Goal: Information Seeking & Learning: Learn about a topic

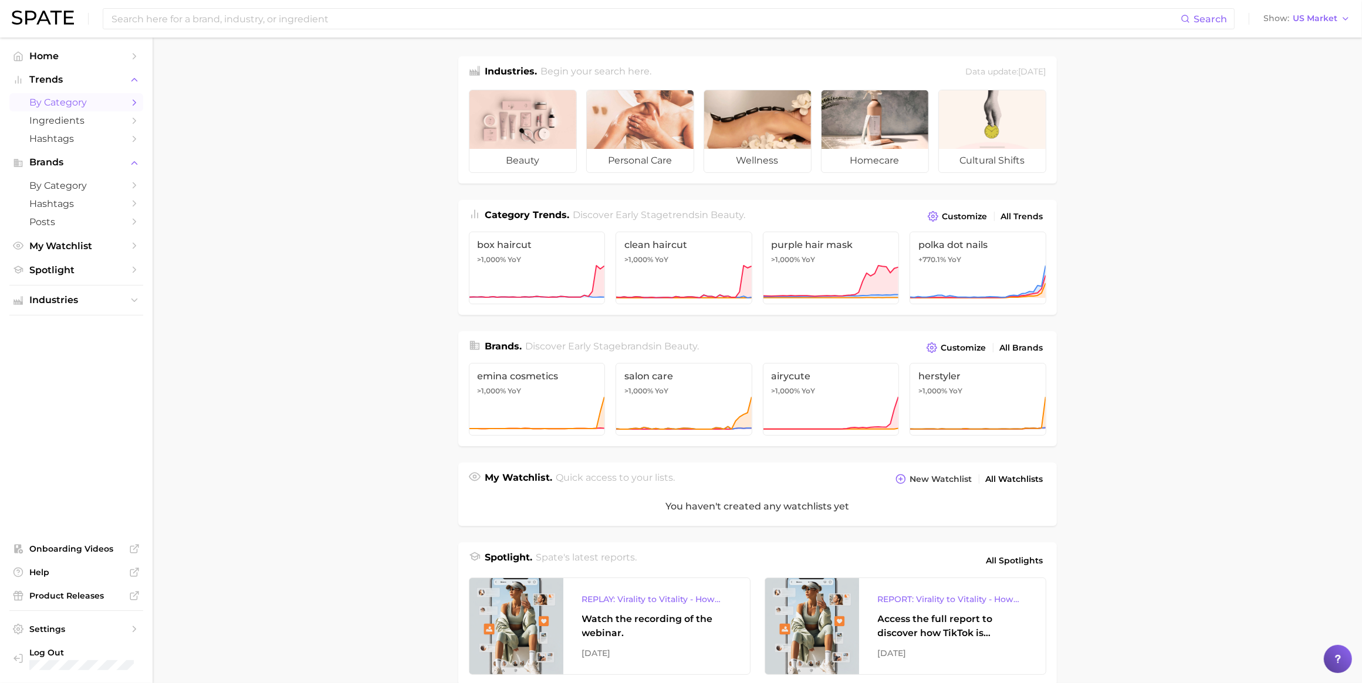
click at [45, 98] on span "by Category" at bounding box center [76, 102] width 94 height 11
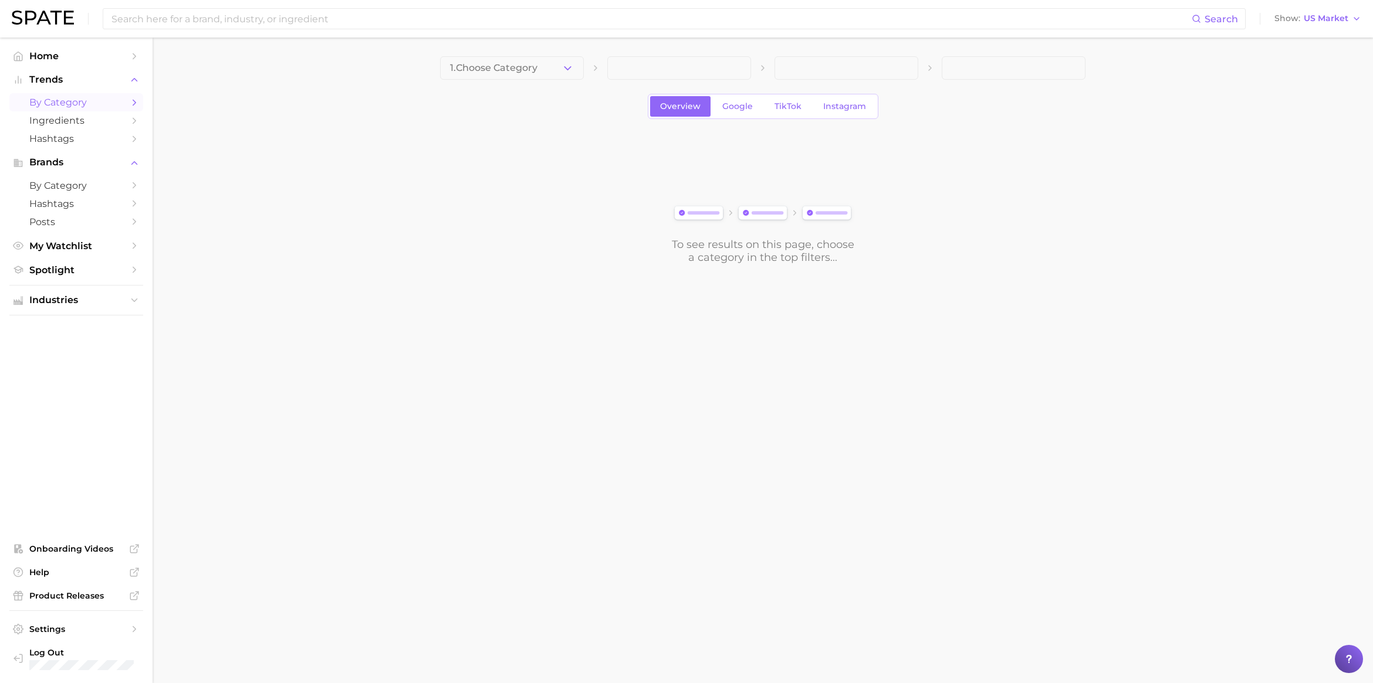
click at [569, 62] on icon "button" at bounding box center [567, 68] width 12 height 12
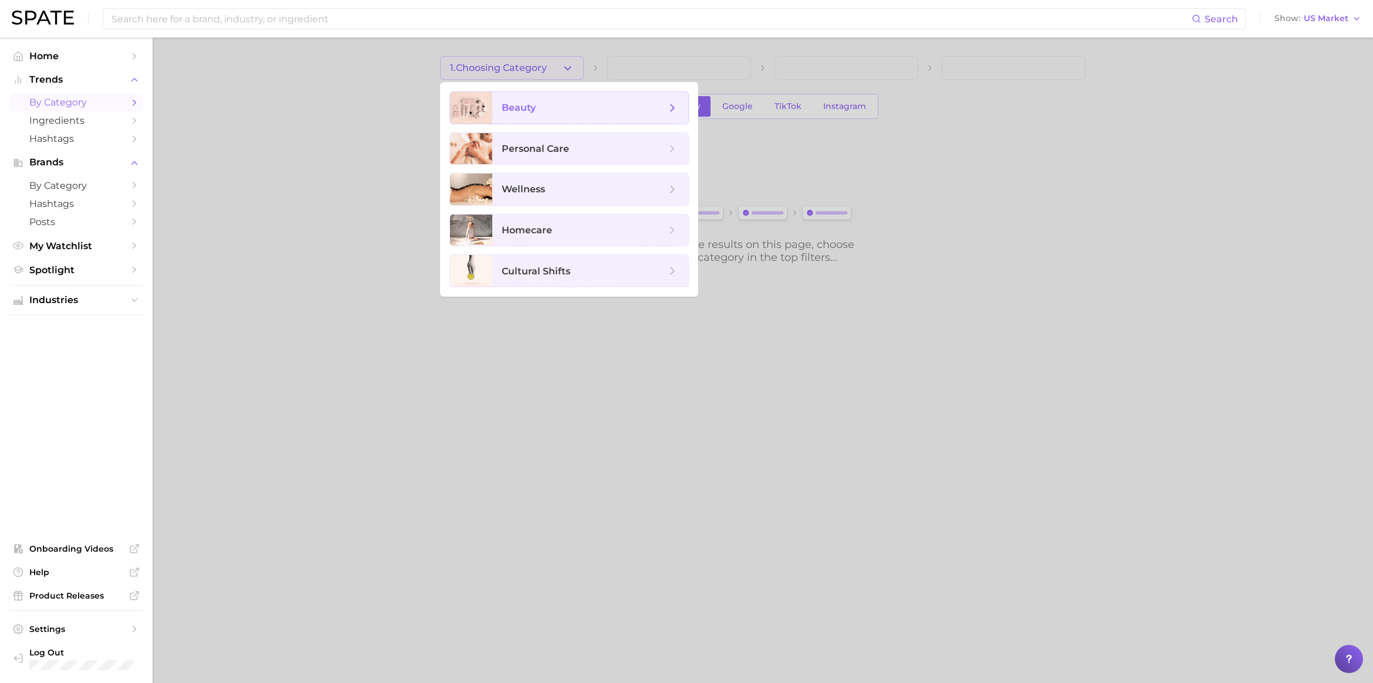
click at [559, 103] on span "beauty" at bounding box center [584, 107] width 164 height 13
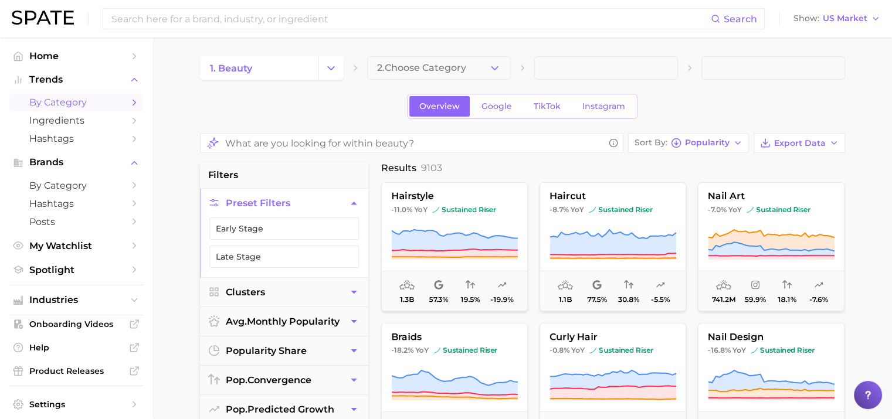
click at [495, 68] on icon "button" at bounding box center [495, 68] width 12 height 12
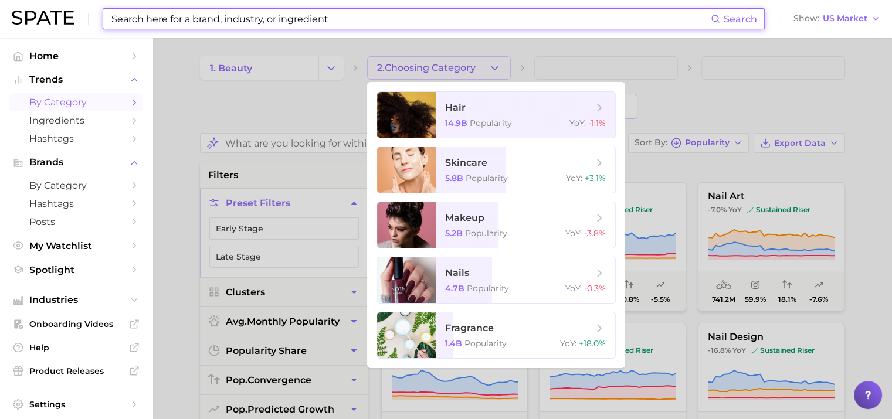
click at [177, 22] on input at bounding box center [410, 19] width 601 height 20
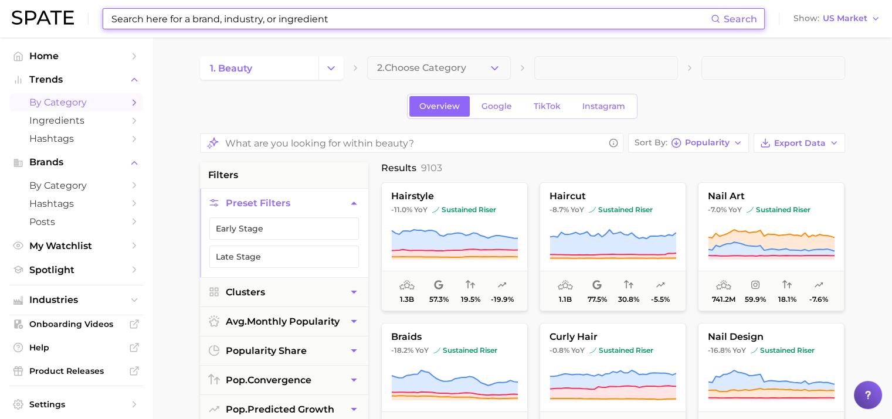
click at [177, 21] on input at bounding box center [410, 19] width 601 height 20
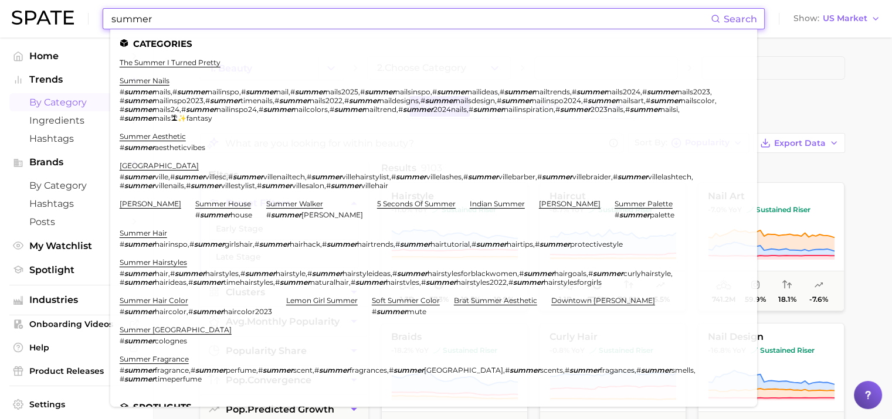
type input "summer"
click at [160, 85] on li "summer nails # summer nails , # summer nailinspo , # summer nail , # summer nai…" at bounding box center [427, 99] width 614 height 46
click at [158, 81] on link "summer nails" at bounding box center [145, 80] width 50 height 9
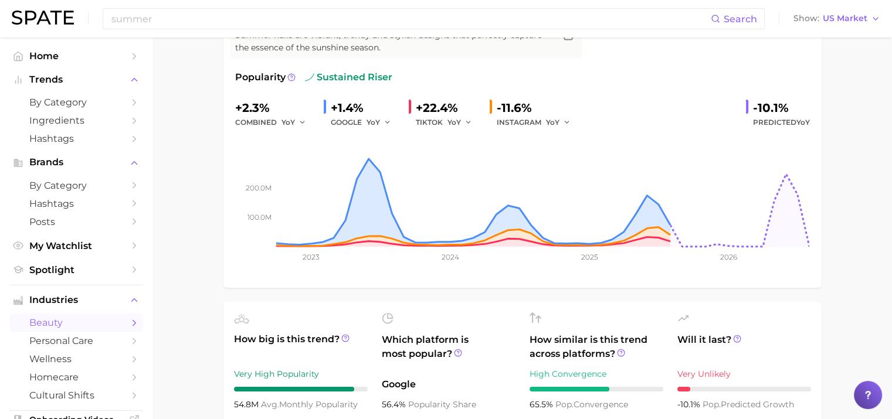
scroll to position [73, 0]
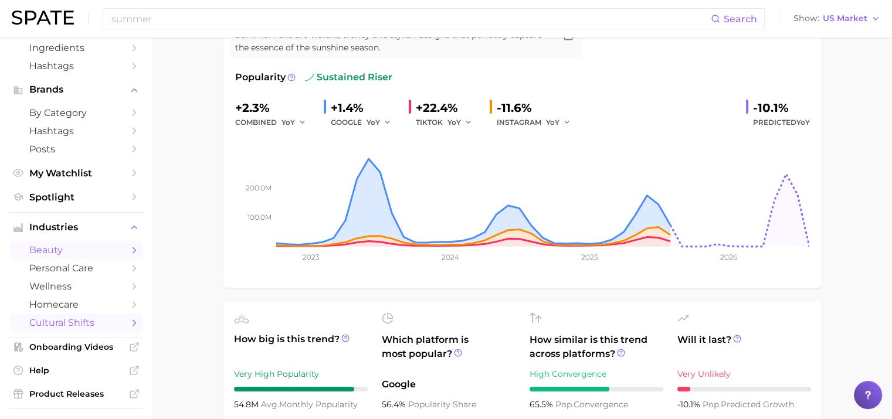
click at [79, 329] on span "cultural shifts" at bounding box center [76, 322] width 94 height 11
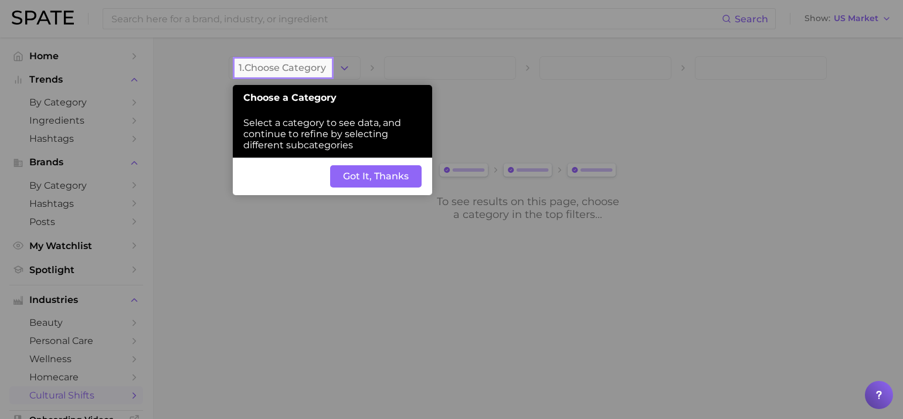
click at [351, 182] on button "Got It, Thanks" at bounding box center [376, 176] width 92 height 22
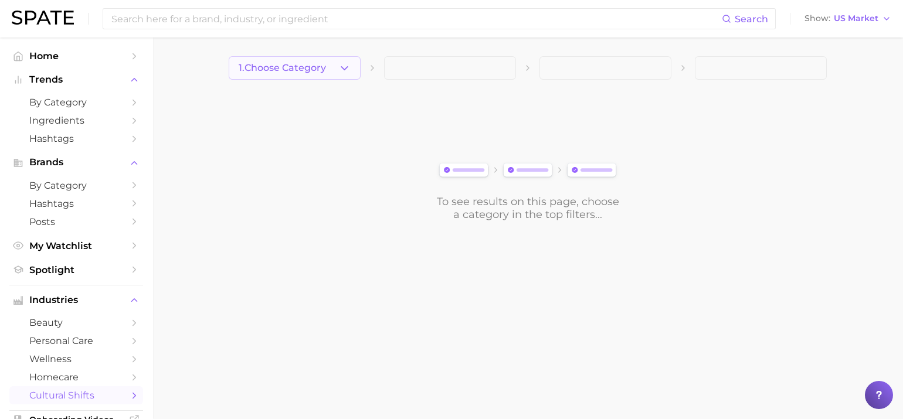
click at [341, 67] on icon "button" at bounding box center [345, 68] width 12 height 12
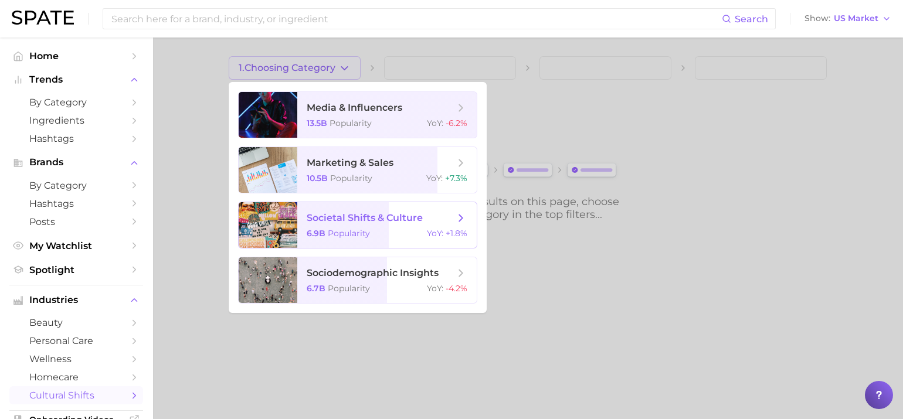
click at [350, 223] on span "societal shifts & culture" at bounding box center [365, 217] width 116 height 11
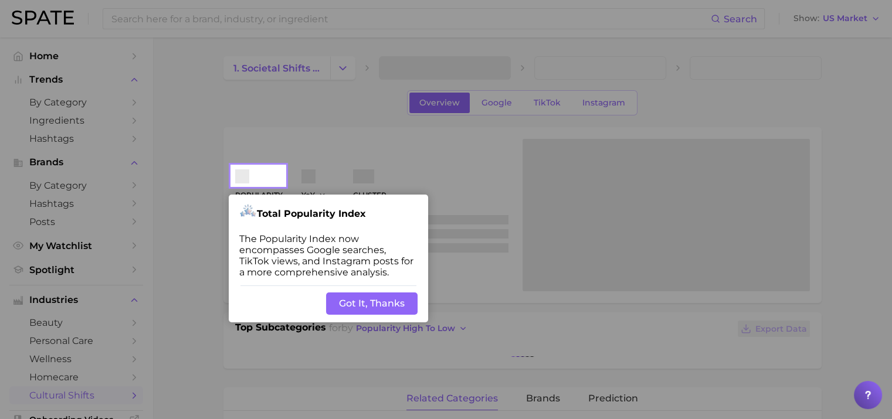
click at [374, 302] on button "Got It, Thanks" at bounding box center [372, 304] width 92 height 22
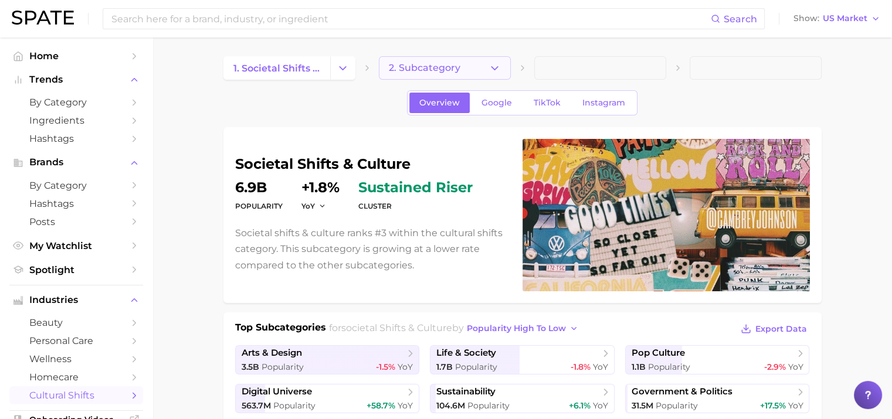
click at [497, 70] on icon "button" at bounding box center [495, 68] width 12 height 12
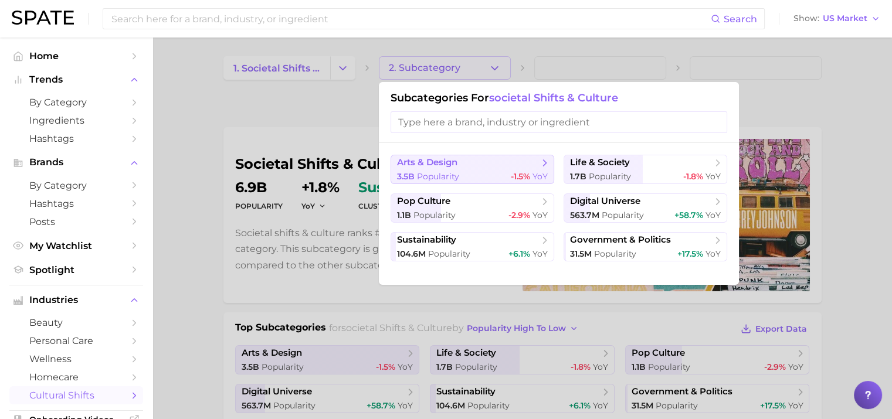
click at [463, 159] on span "arts & design" at bounding box center [468, 163] width 143 height 12
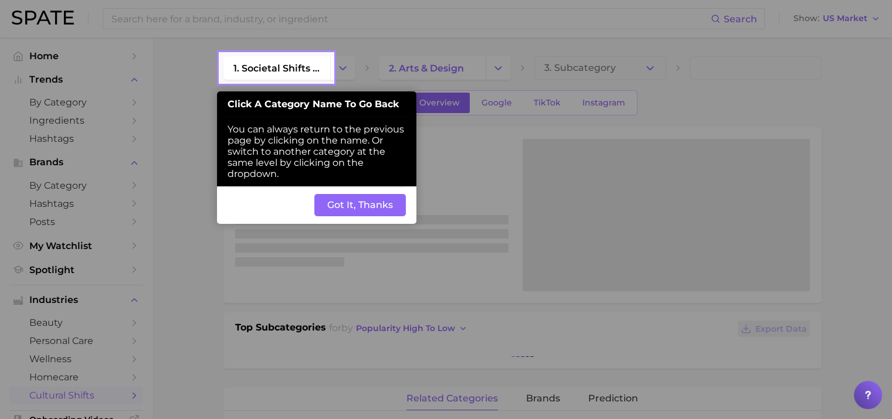
click at [354, 211] on button "Got It, Thanks" at bounding box center [360, 205] width 92 height 22
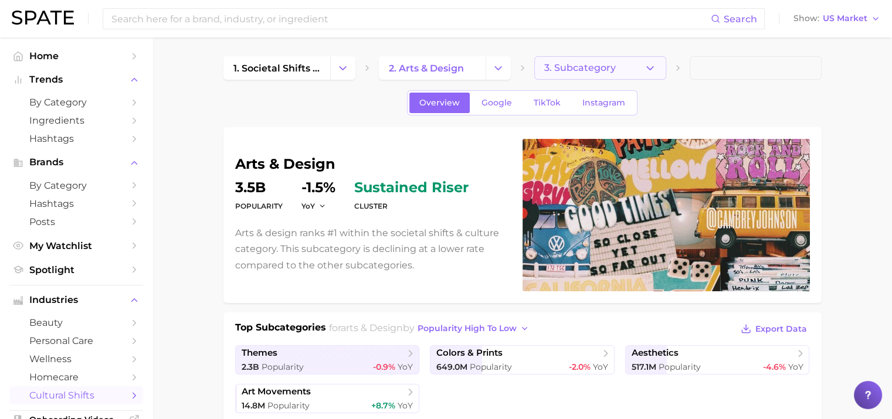
click at [624, 70] on button "3. Subcategory" at bounding box center [600, 67] width 132 height 23
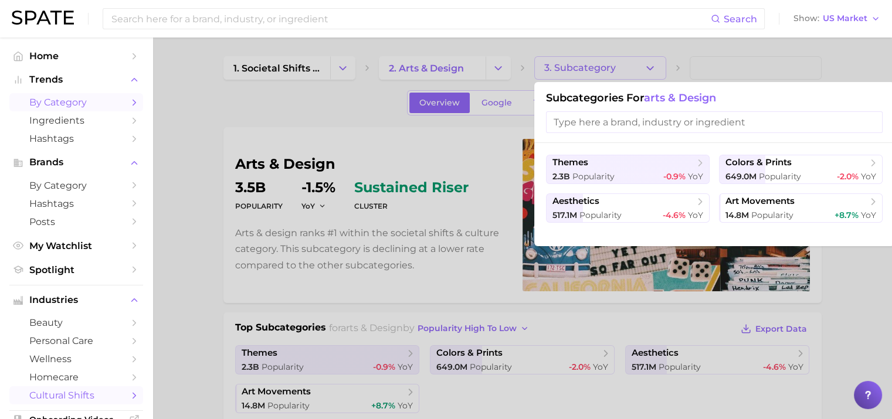
click at [61, 103] on span "by Category" at bounding box center [76, 102] width 94 height 11
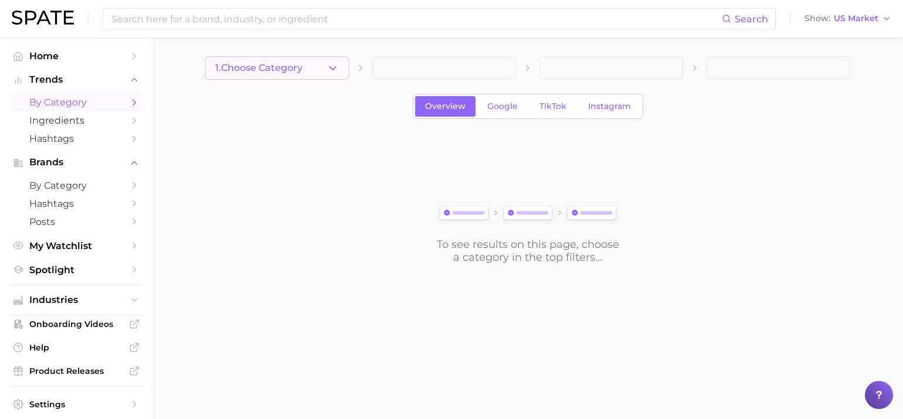
click at [329, 72] on icon "button" at bounding box center [333, 68] width 12 height 12
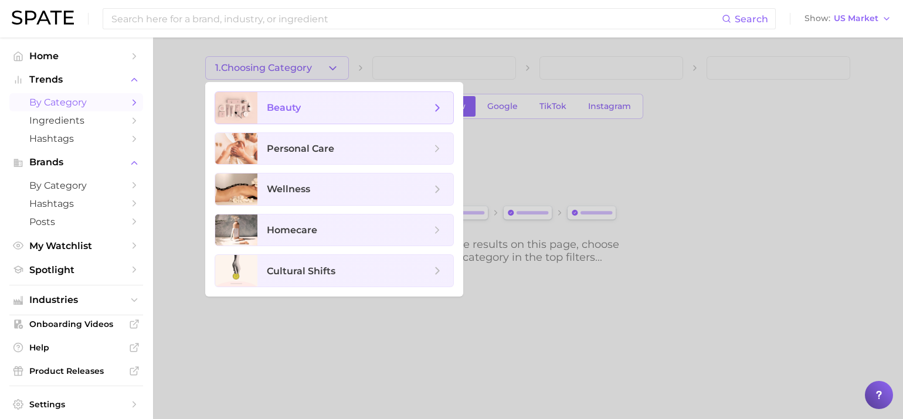
click at [310, 111] on span "beauty" at bounding box center [349, 107] width 164 height 13
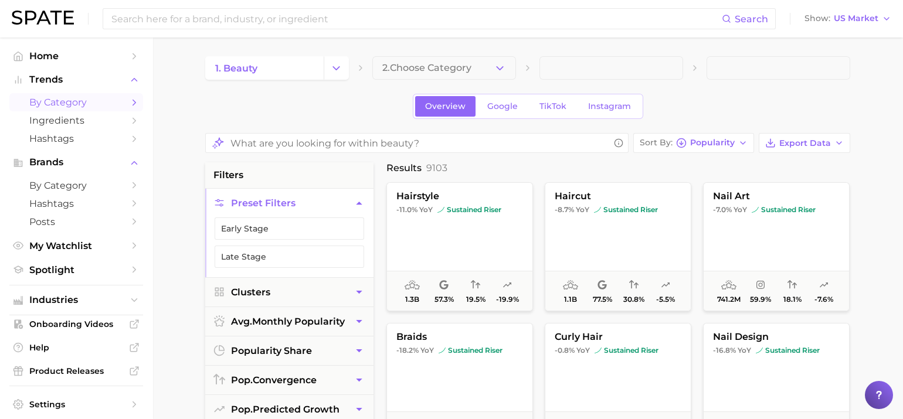
click at [475, 67] on button "2. Choose Category" at bounding box center [445, 67] width 144 height 23
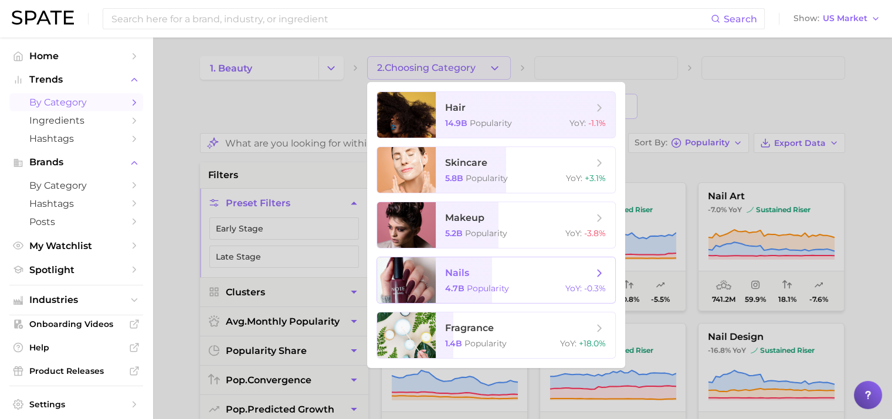
click at [505, 270] on span "nails" at bounding box center [519, 273] width 148 height 13
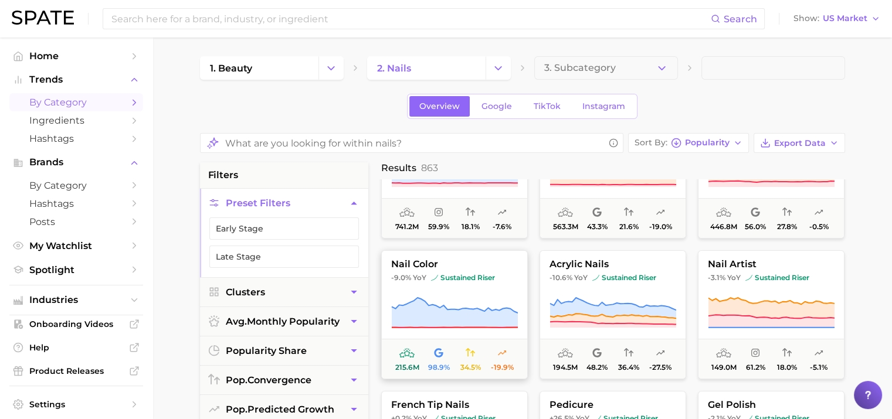
scroll to position [146, 0]
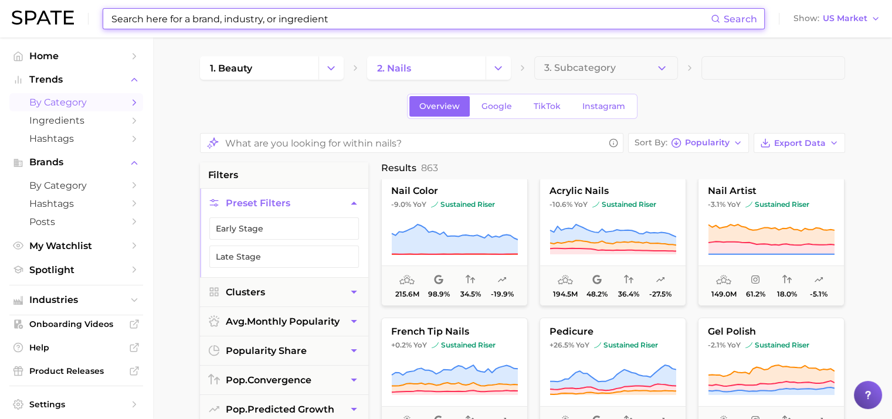
click at [226, 18] on input at bounding box center [410, 19] width 601 height 20
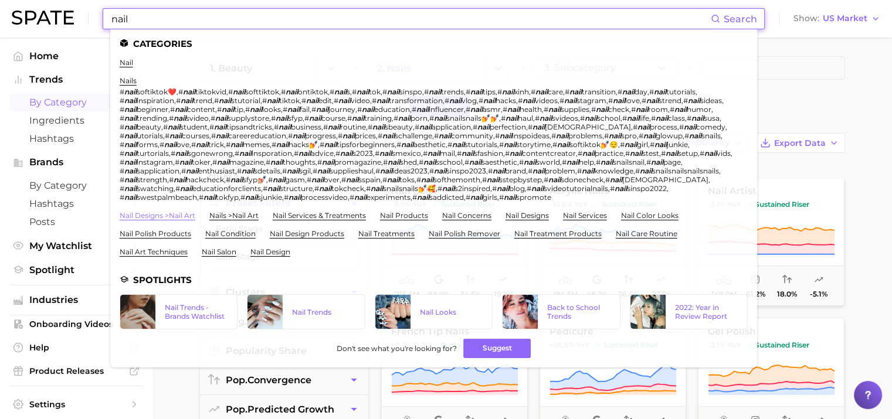
type input "nail"
click at [171, 220] on link "nail designs > nail art" at bounding box center [158, 215] width 76 height 9
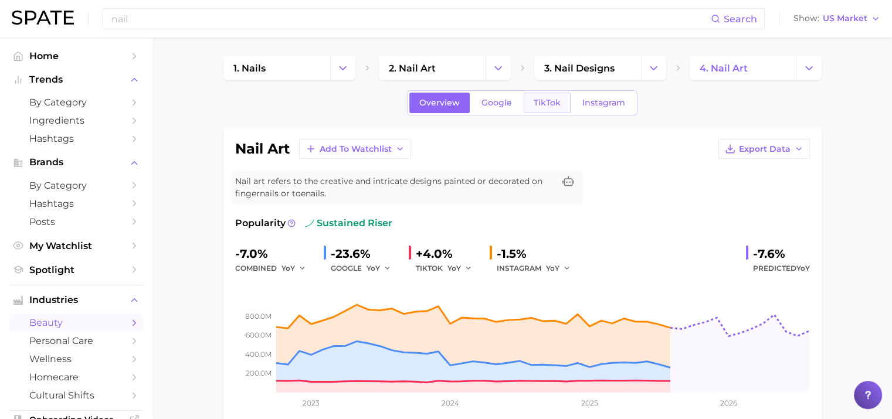
click at [547, 104] on span "TikTok" at bounding box center [547, 103] width 27 height 10
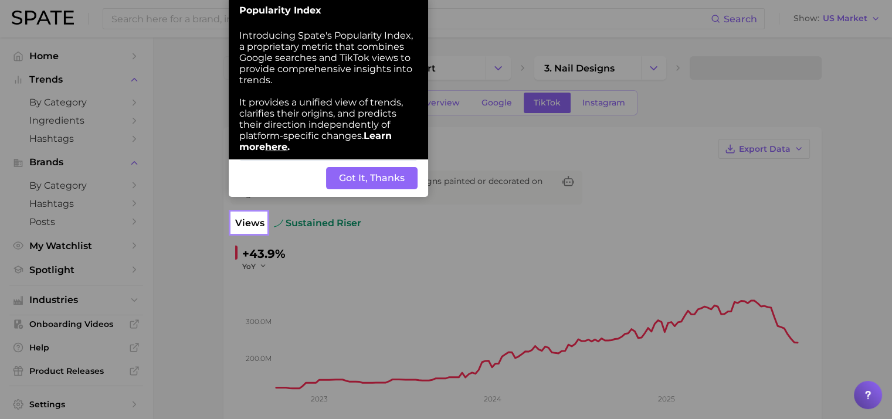
click at [365, 182] on button "Got It, Thanks" at bounding box center [372, 178] width 92 height 22
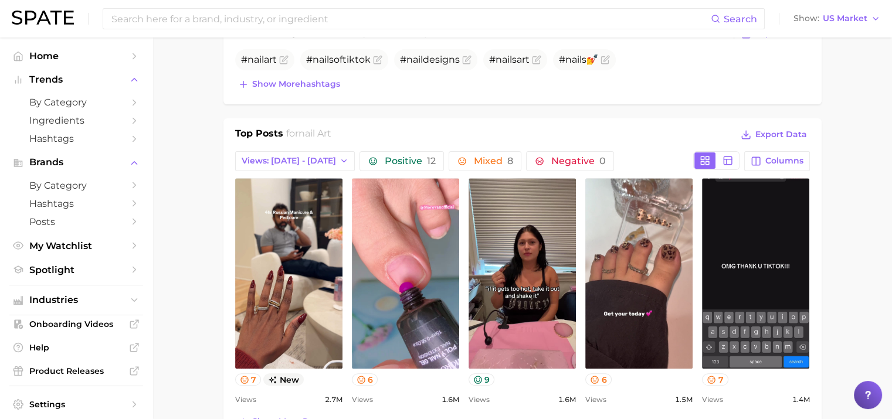
scroll to position [513, 0]
